Goal: Obtain resource: Download file/media

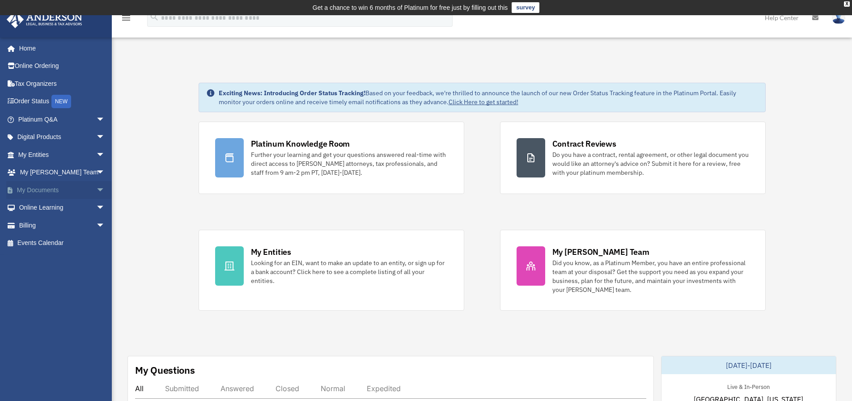
click at [96, 190] on span "arrow_drop_down" at bounding box center [105, 190] width 18 height 18
click at [96, 190] on span "arrow_drop_up" at bounding box center [105, 190] width 18 height 18
click at [96, 173] on span "arrow_drop_down" at bounding box center [105, 173] width 18 height 18
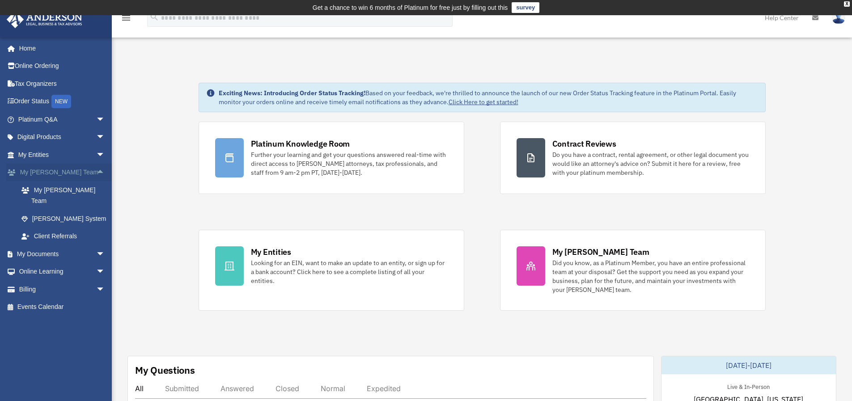
click at [96, 173] on span "arrow_drop_up" at bounding box center [105, 173] width 18 height 18
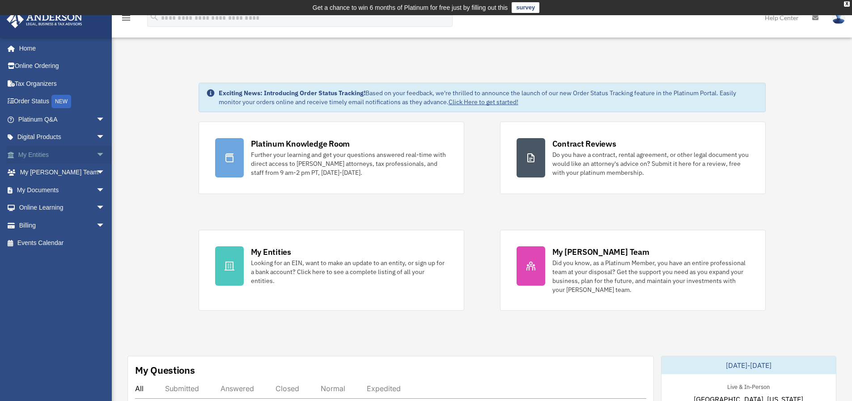
click at [96, 157] on span "arrow_drop_down" at bounding box center [105, 155] width 18 height 18
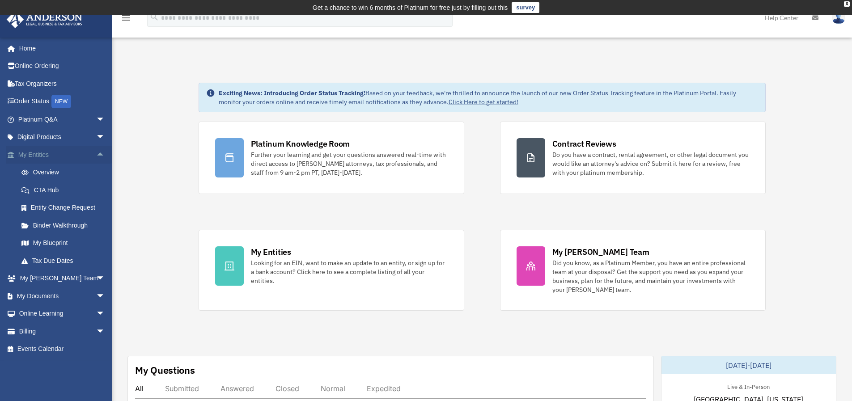
click at [96, 157] on span "arrow_drop_up" at bounding box center [105, 155] width 18 height 18
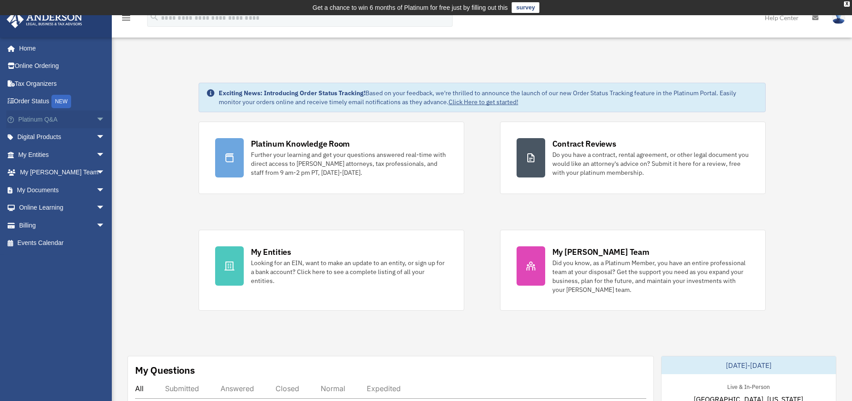
click at [96, 116] on span "arrow_drop_down" at bounding box center [105, 119] width 18 height 18
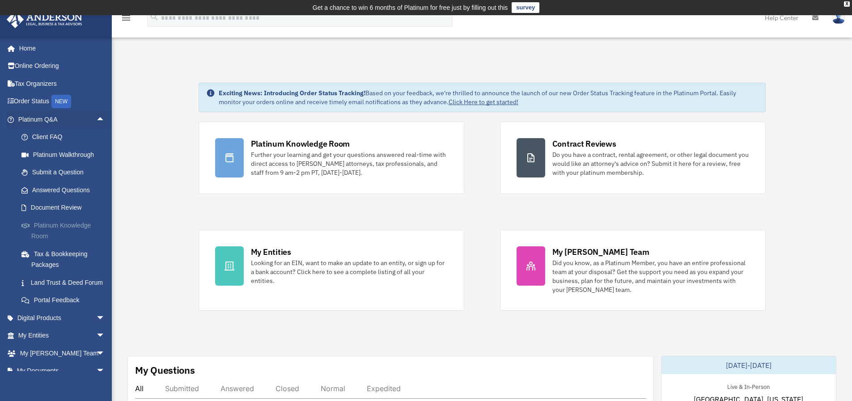
click at [73, 228] on link "Platinum Knowledge Room" at bounding box center [66, 230] width 106 height 29
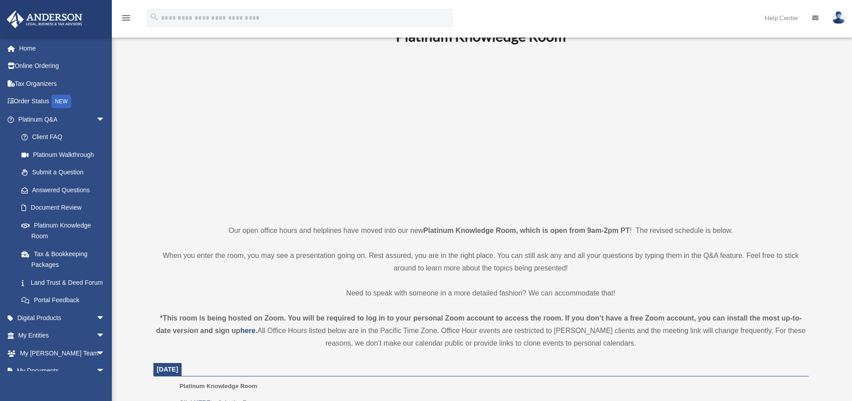
scroll to position [268, 0]
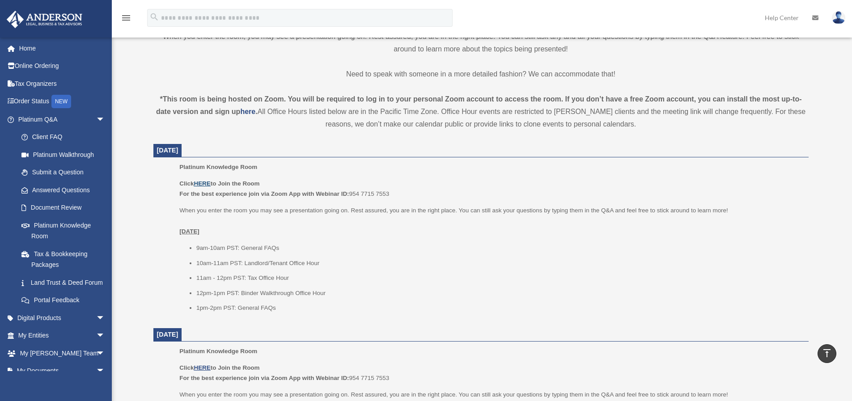
click at [203, 182] on u "HERE" at bounding box center [202, 183] width 17 height 7
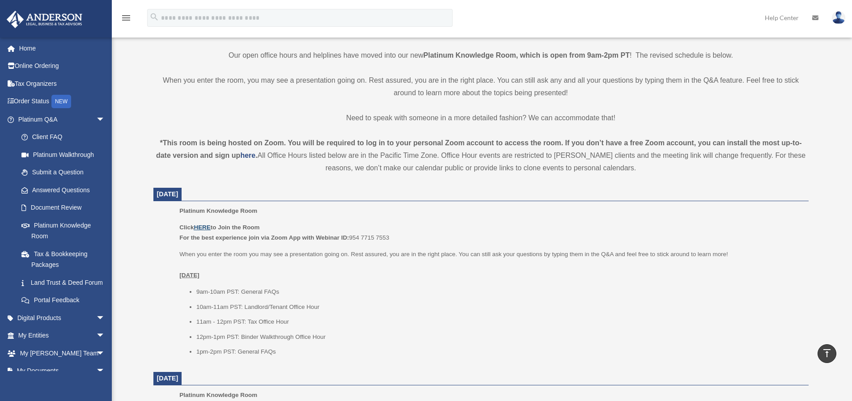
scroll to position [224, 0]
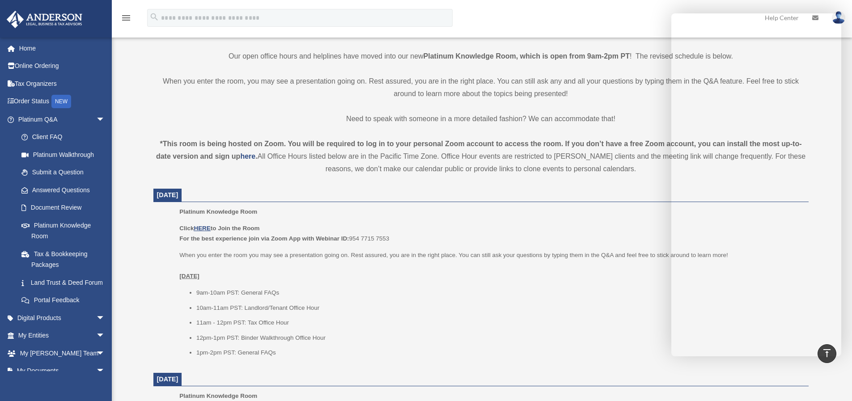
click at [456, 301] on ul "9am-10am PST: General FAQs 10am-11am PST: Landlord/Tenant Office Hour 11am - 12…" at bounding box center [490, 323] width 622 height 71
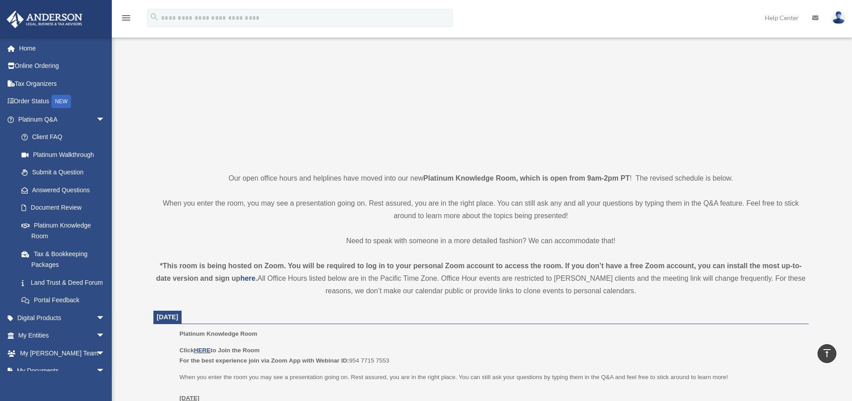
scroll to position [0, 0]
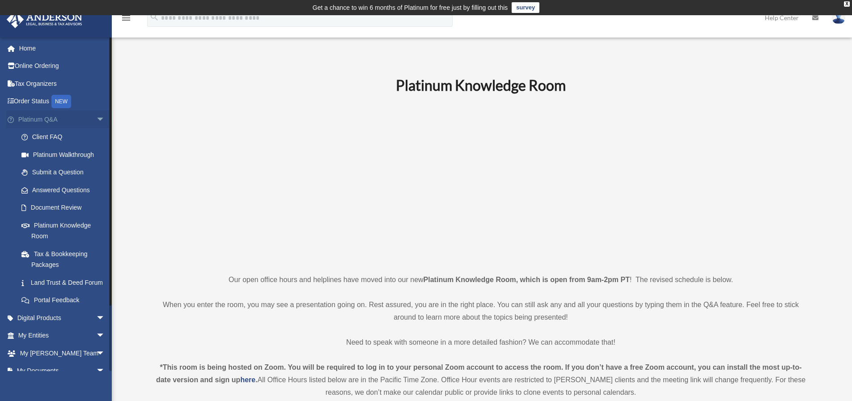
click at [97, 119] on span "arrow_drop_down" at bounding box center [105, 119] width 18 height 18
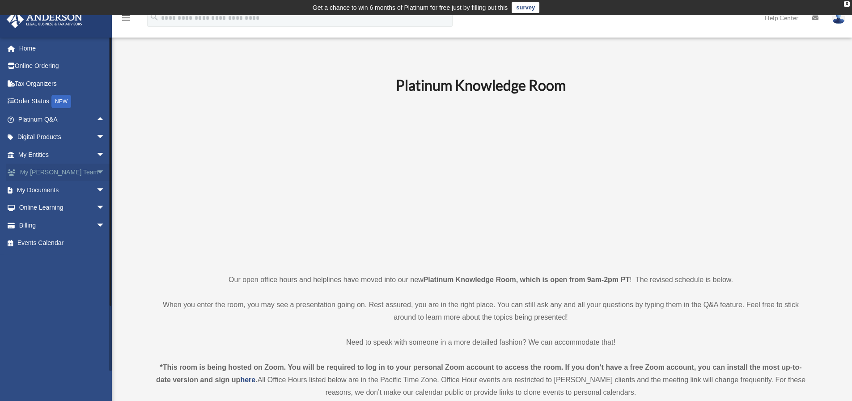
click at [96, 174] on span "arrow_drop_down" at bounding box center [105, 173] width 18 height 18
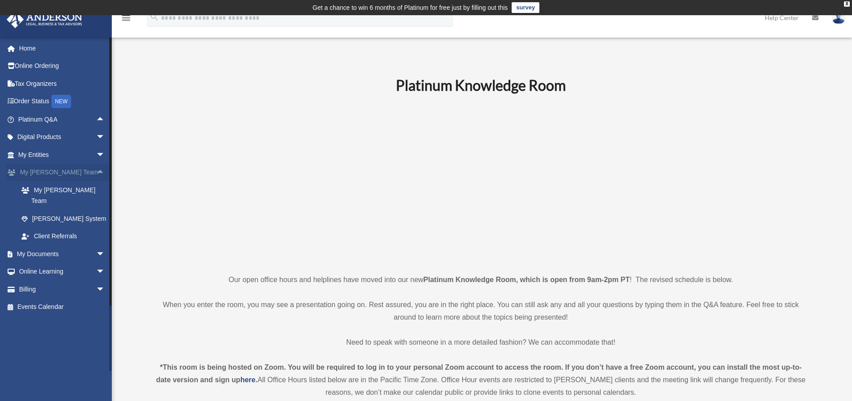
click at [96, 174] on span "arrow_drop_up" at bounding box center [105, 173] width 18 height 18
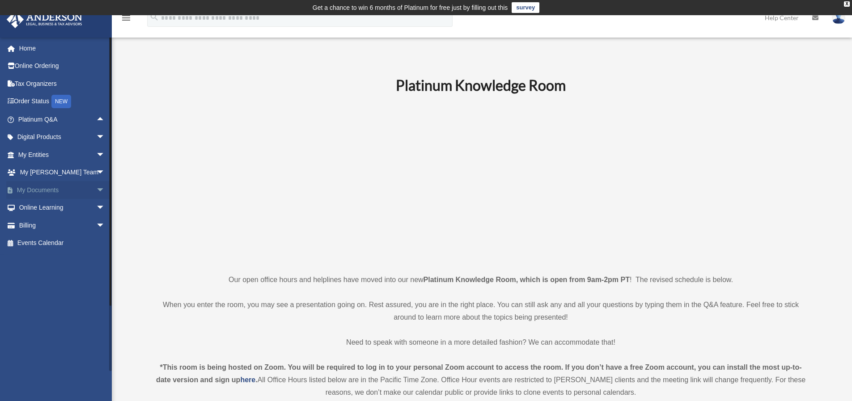
click at [96, 188] on span "arrow_drop_down" at bounding box center [105, 190] width 18 height 18
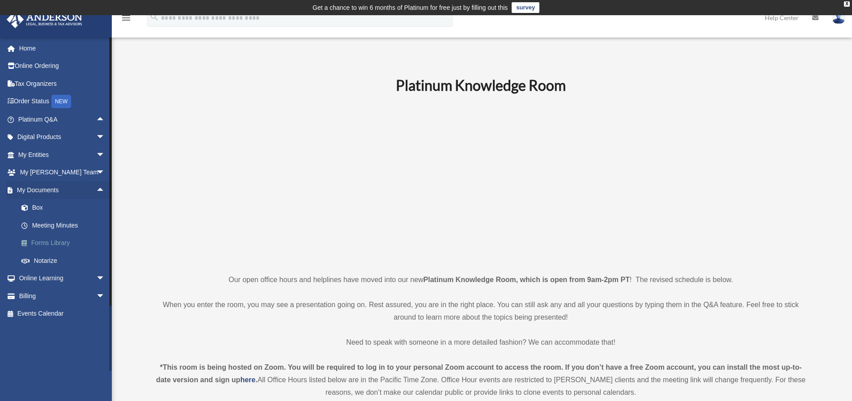
click at [52, 239] on link "Forms Library" at bounding box center [66, 243] width 106 height 18
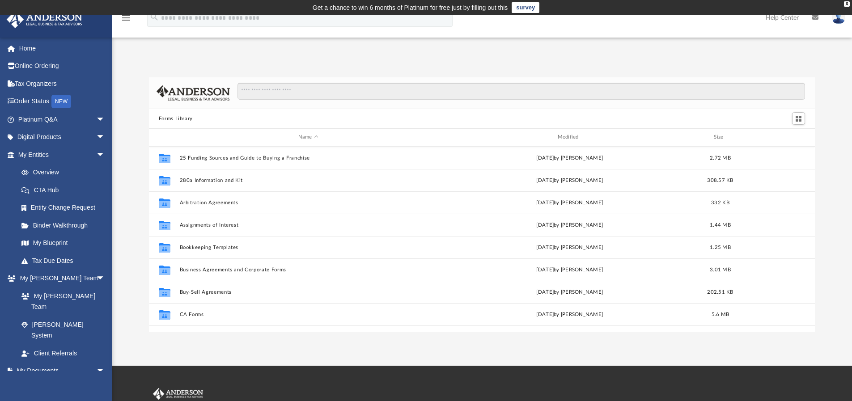
scroll to position [197, 659]
click at [295, 91] on input "Search files and folders" at bounding box center [520, 91] width 567 height 17
click at [280, 95] on input "Search files and folders" at bounding box center [520, 91] width 567 height 17
type input "**********"
click at [334, 92] on input "**********" at bounding box center [520, 91] width 567 height 17
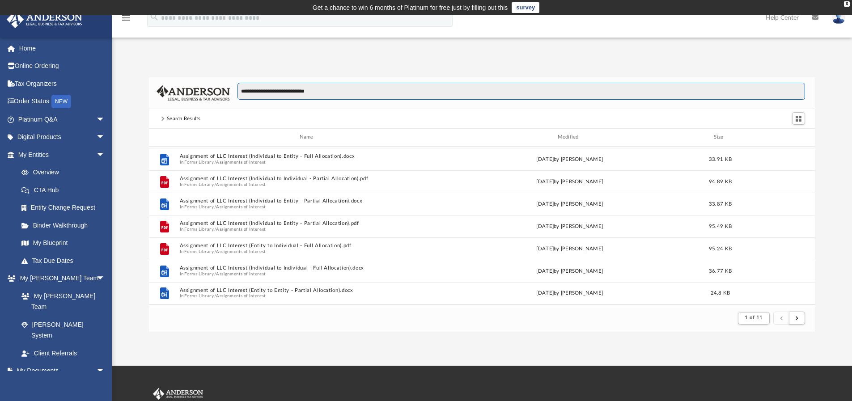
scroll to position [289, 0]
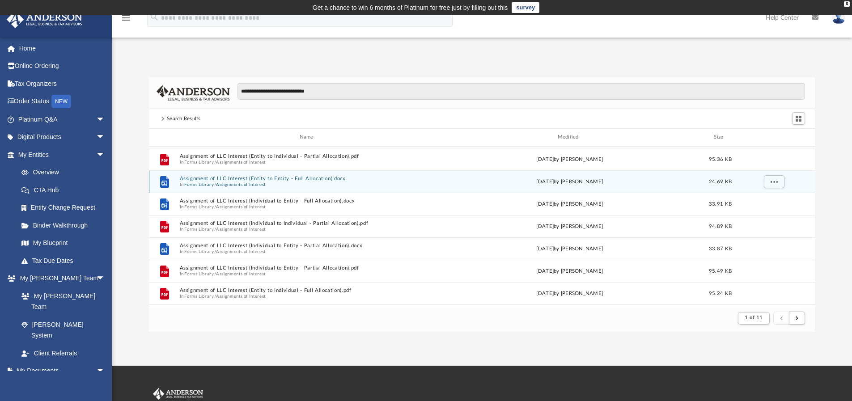
click at [220, 177] on button "Assignment of LLC Interest (Entity to Entity - Full Allocation).docx" at bounding box center [308, 179] width 258 height 6
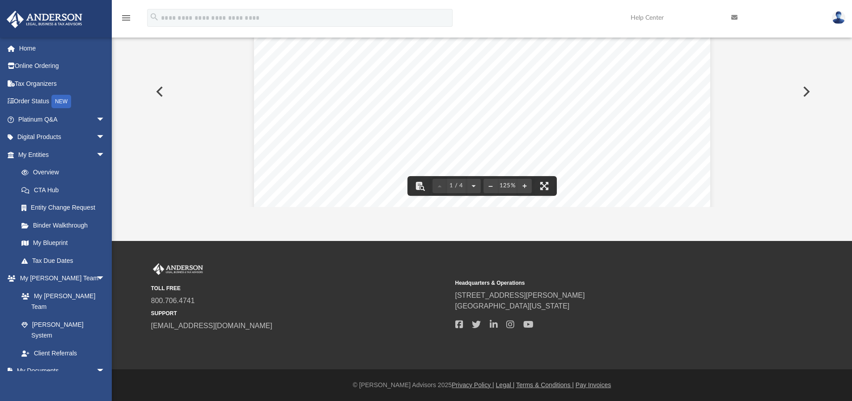
scroll to position [0, 0]
